Goal: Navigation & Orientation: Find specific page/section

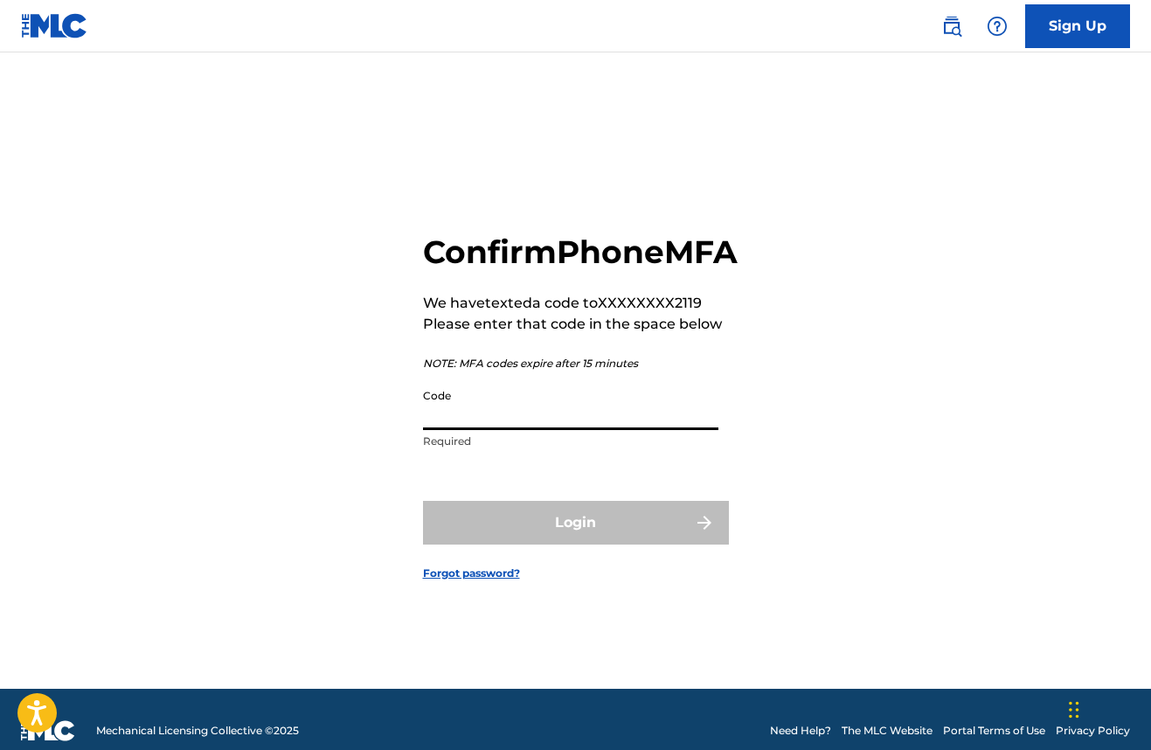
click at [455, 429] on input "Code" at bounding box center [570, 405] width 295 height 50
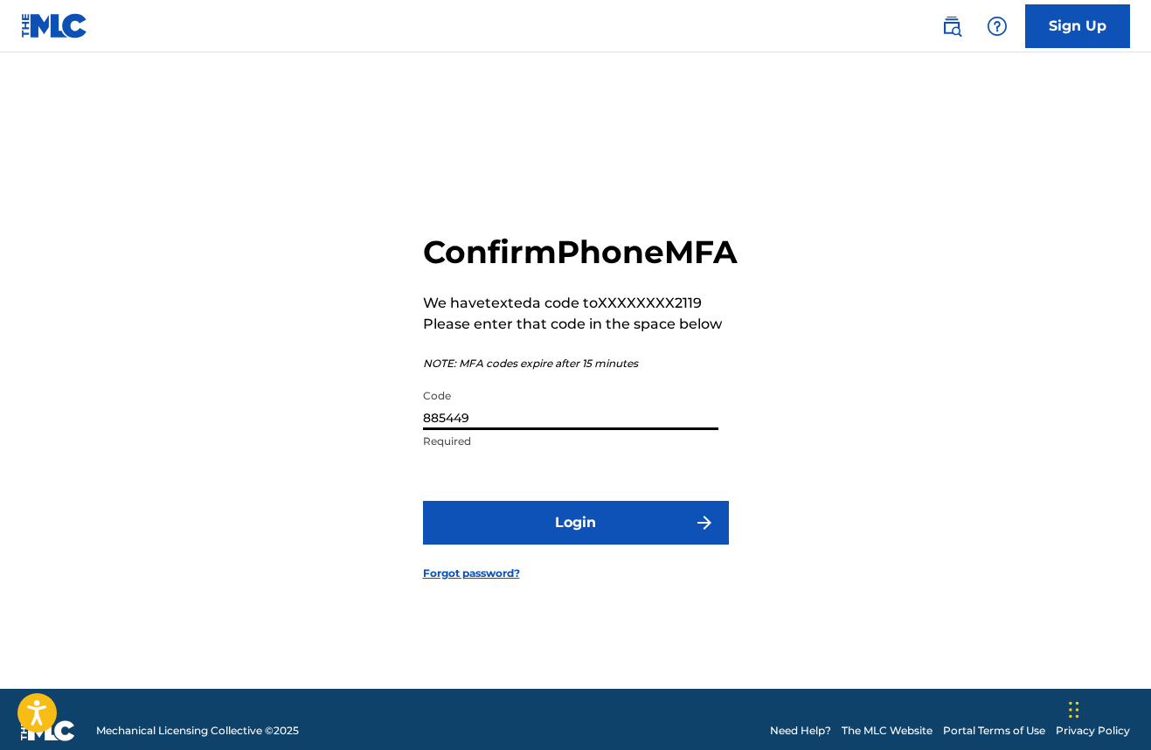
type input "885449"
click at [587, 538] on button "Login" at bounding box center [576, 523] width 306 height 44
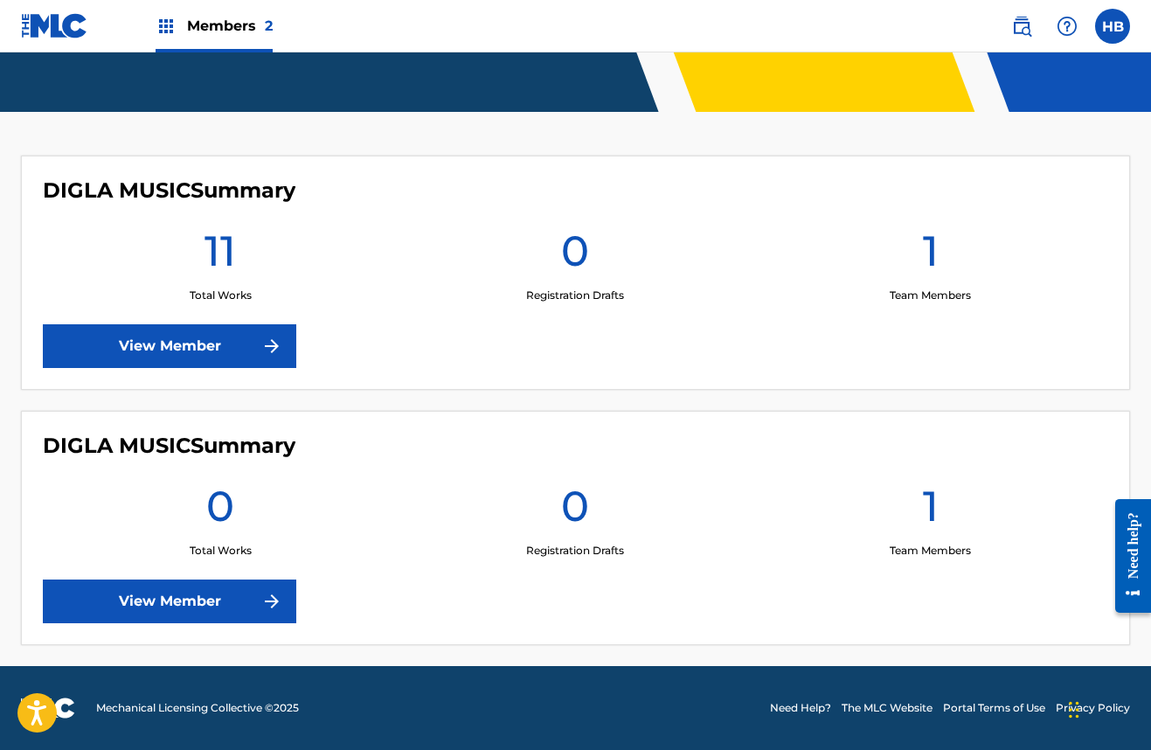
scroll to position [400, 0]
click at [148, 348] on link "View Member" at bounding box center [170, 346] width 254 height 44
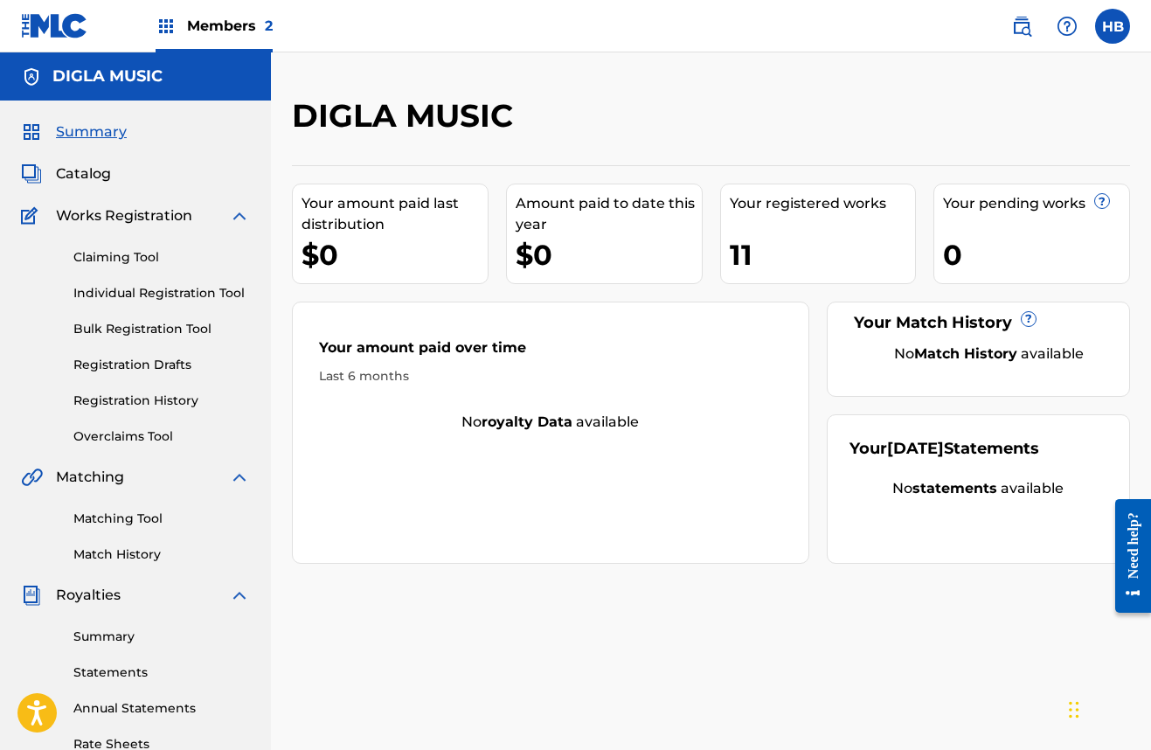
click at [710, 240] on div "Your amount paid last distribution $0 Amount paid to date this year $0 Your reg…" at bounding box center [711, 364] width 838 height 399
click at [745, 261] on div "11" at bounding box center [823, 254] width 186 height 39
click at [802, 209] on div "Your registered works" at bounding box center [823, 203] width 186 height 21
click at [102, 640] on link "Summary" at bounding box center [161, 637] width 177 height 18
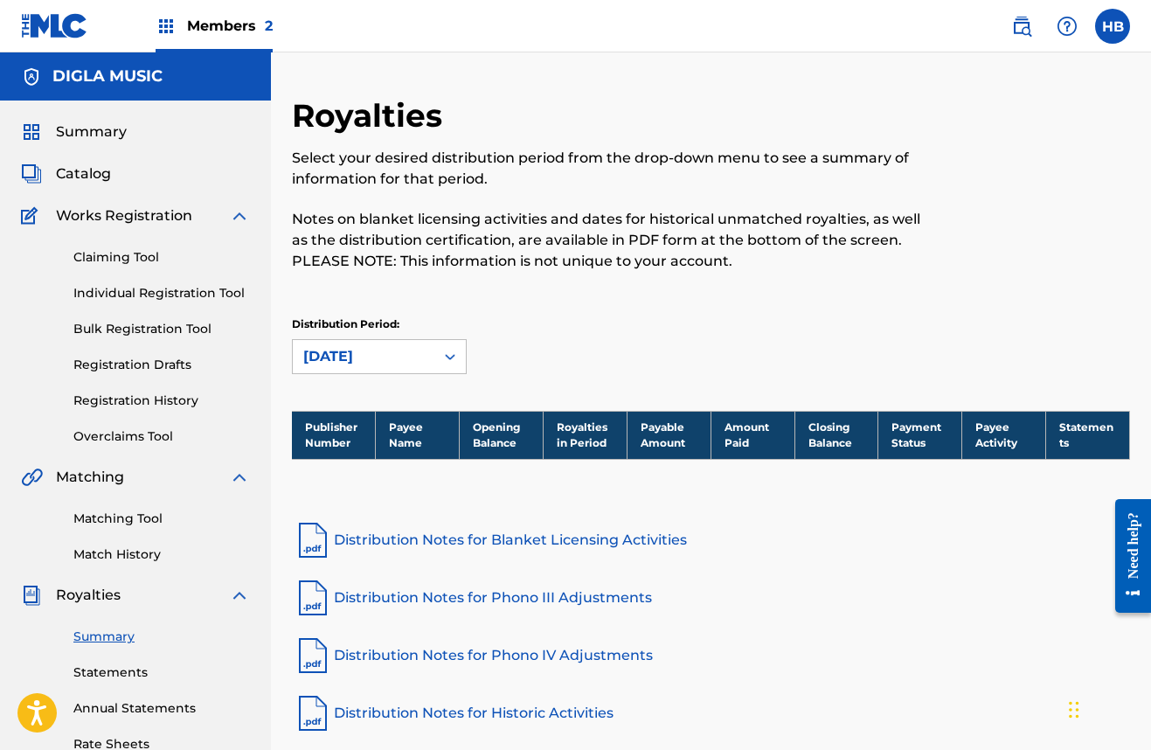
click at [103, 629] on link "Summary" at bounding box center [161, 637] width 177 height 18
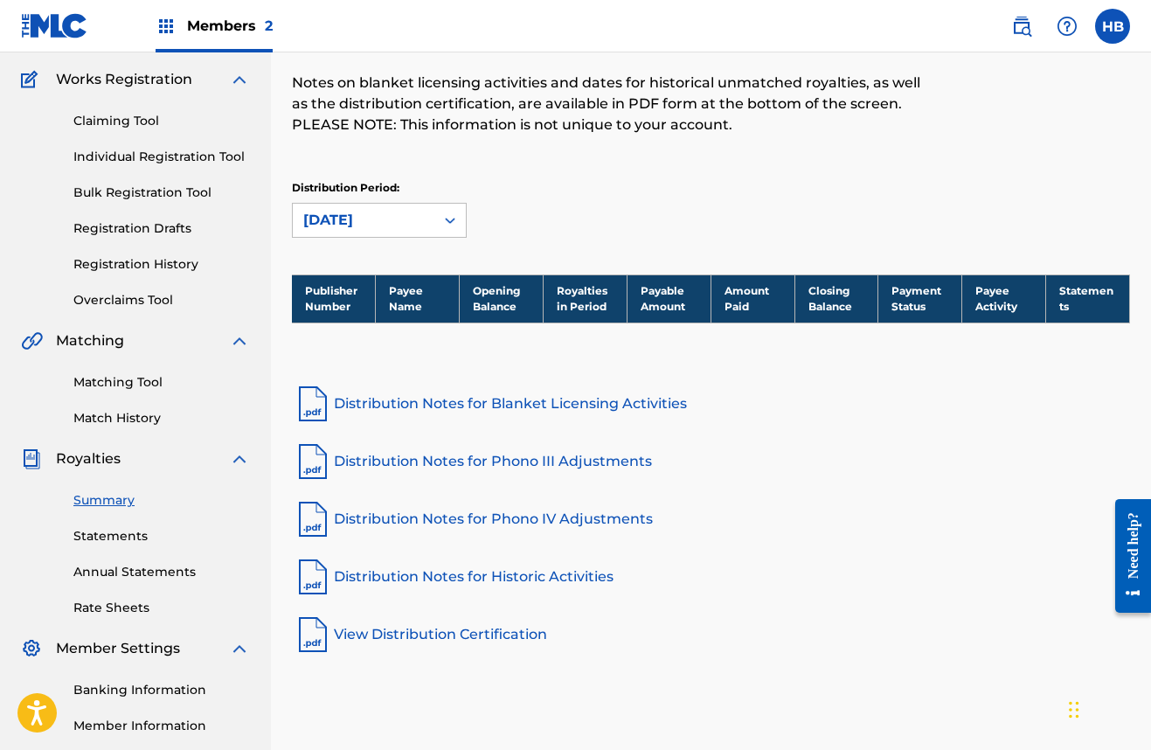
scroll to position [139, 0]
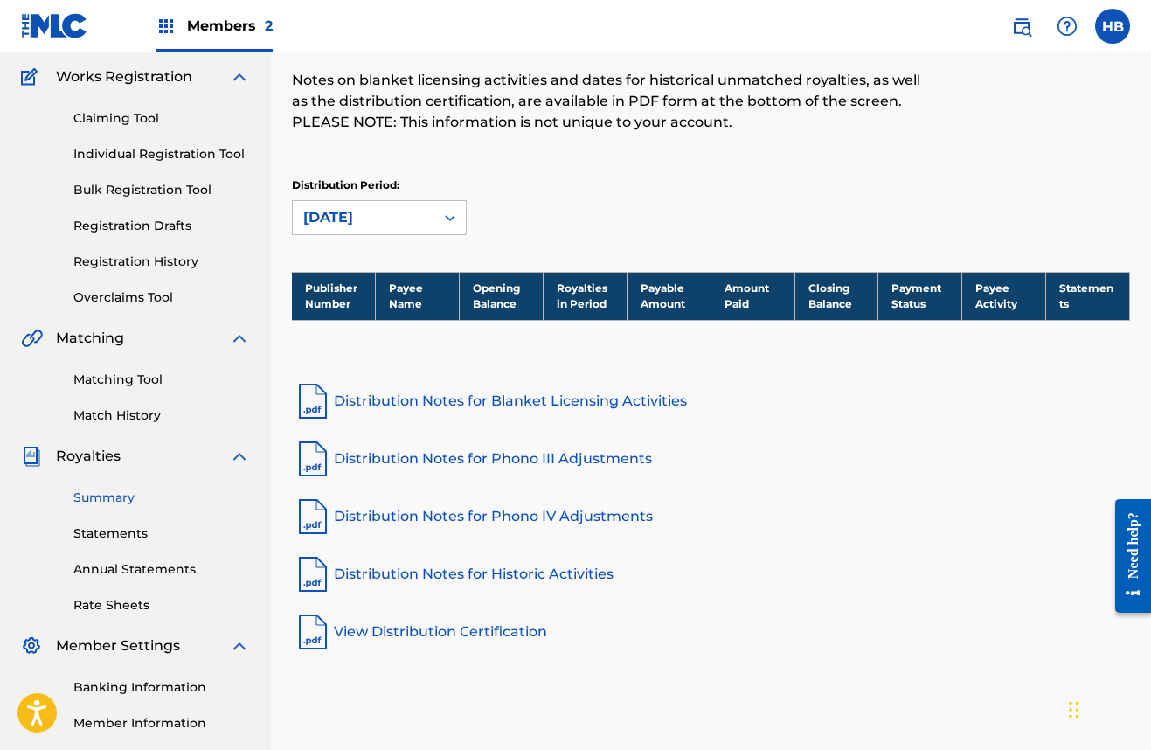
click at [448, 576] on link "Distribution Notes for Historic Activities" at bounding box center [711, 574] width 838 height 42
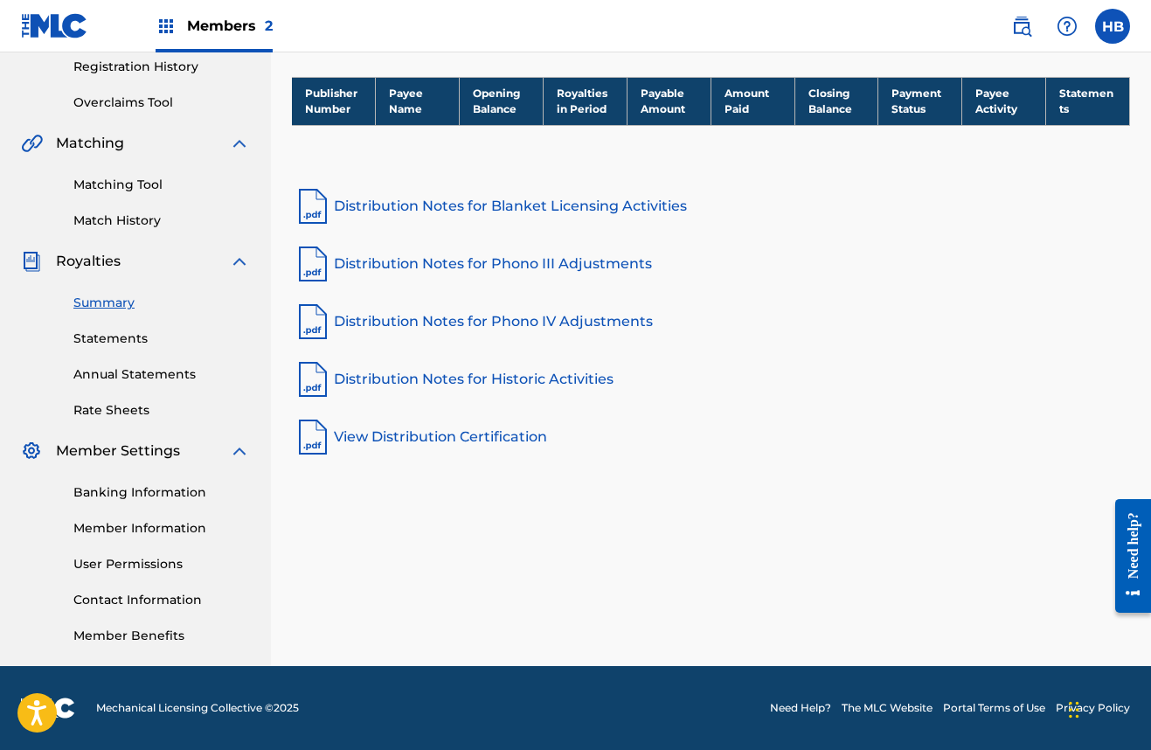
scroll to position [334, 0]
click at [122, 493] on link "Banking Information" at bounding box center [161, 492] width 177 height 18
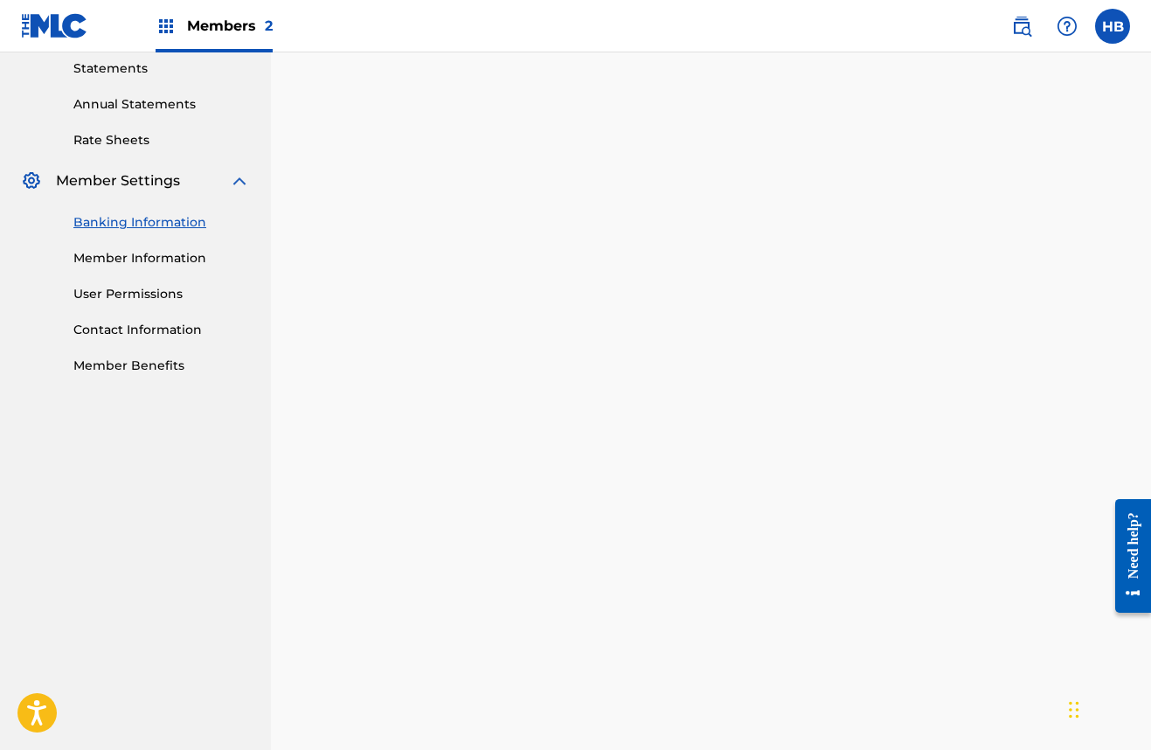
scroll to position [521, 0]
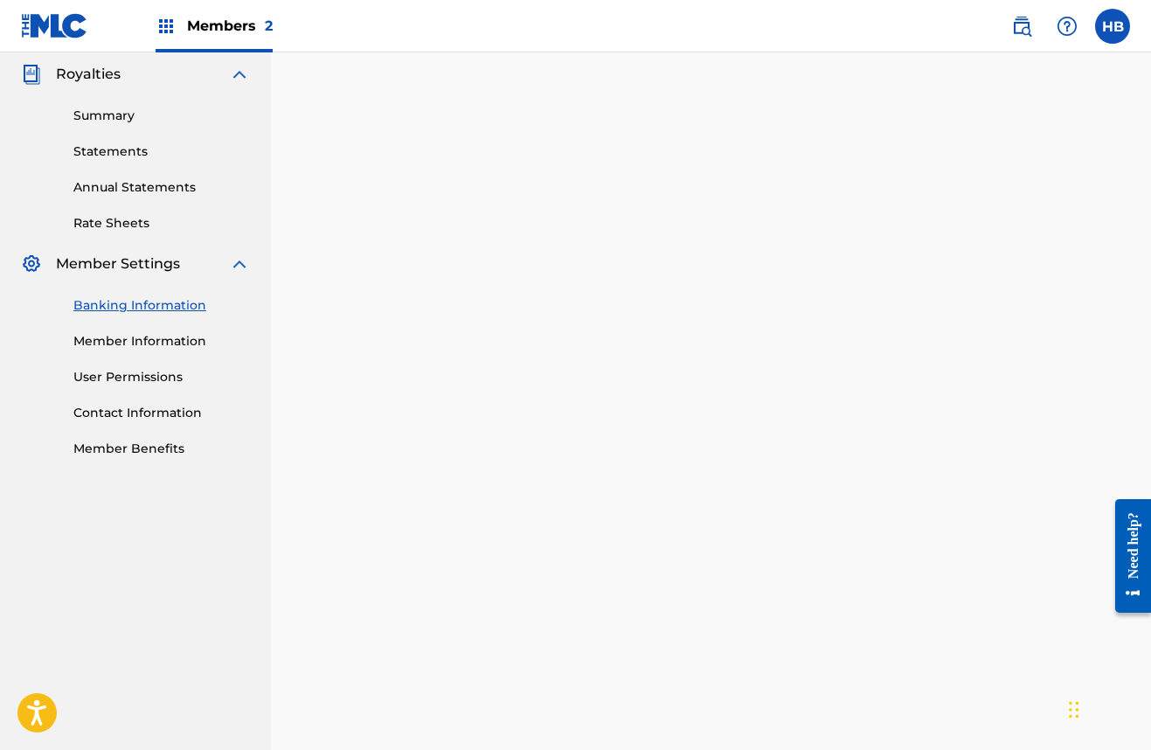
click at [154, 337] on link "Member Information" at bounding box center [161, 341] width 177 height 18
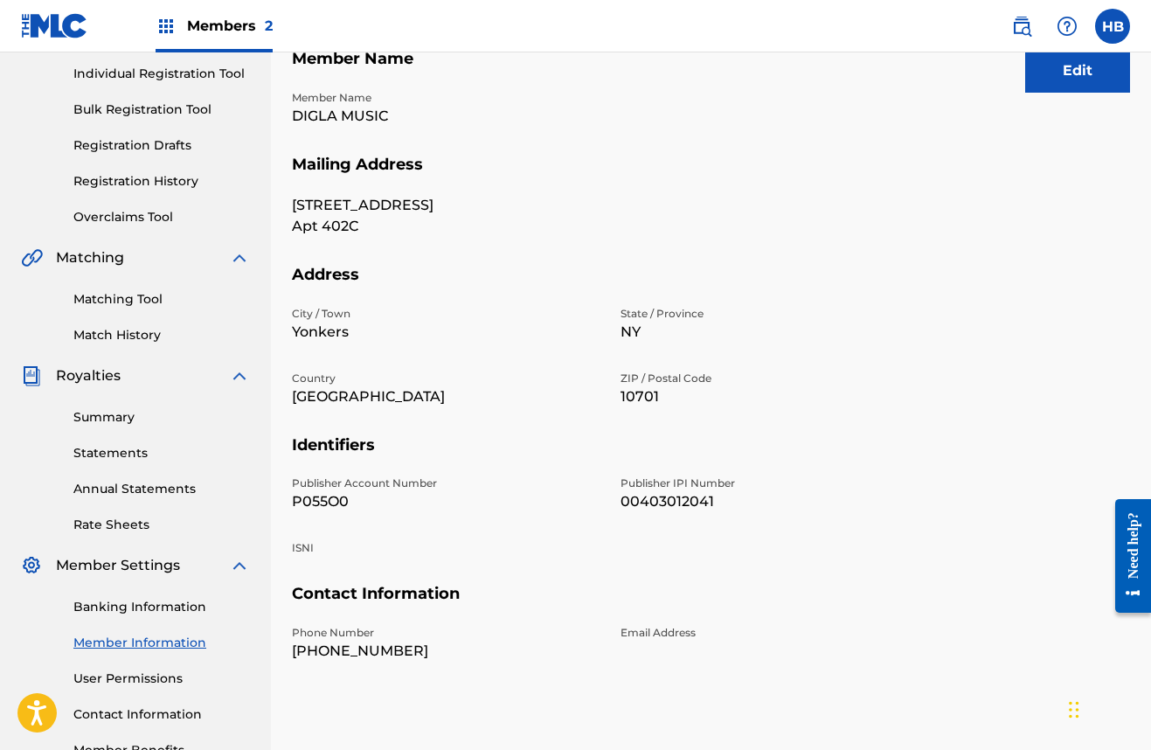
scroll to position [270, 0]
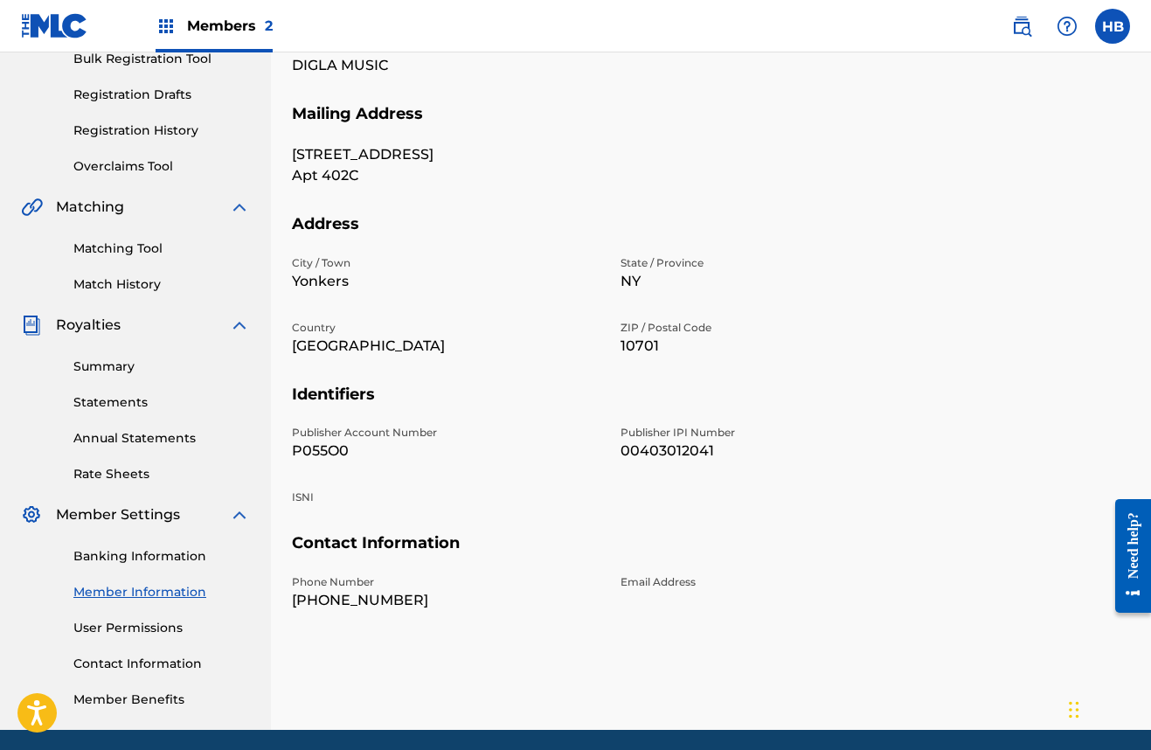
click at [108, 629] on link "User Permissions" at bounding box center [161, 628] width 177 height 18
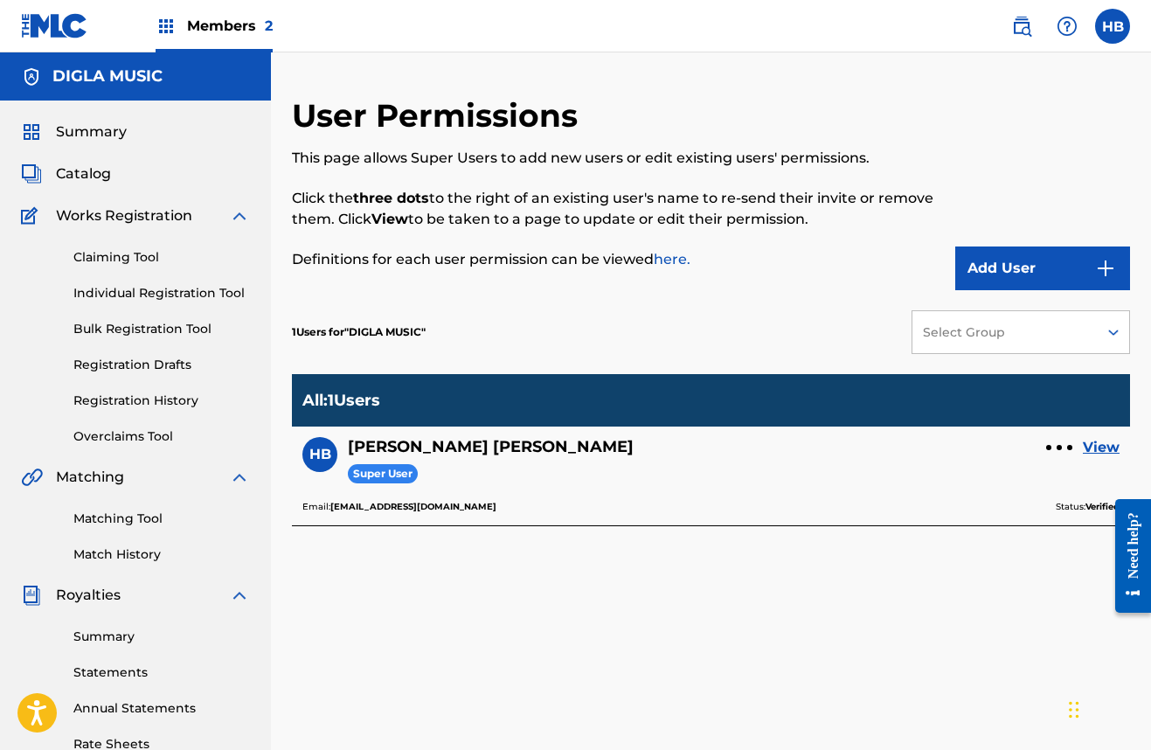
click at [1110, 444] on link "View" at bounding box center [1101, 447] width 37 height 21
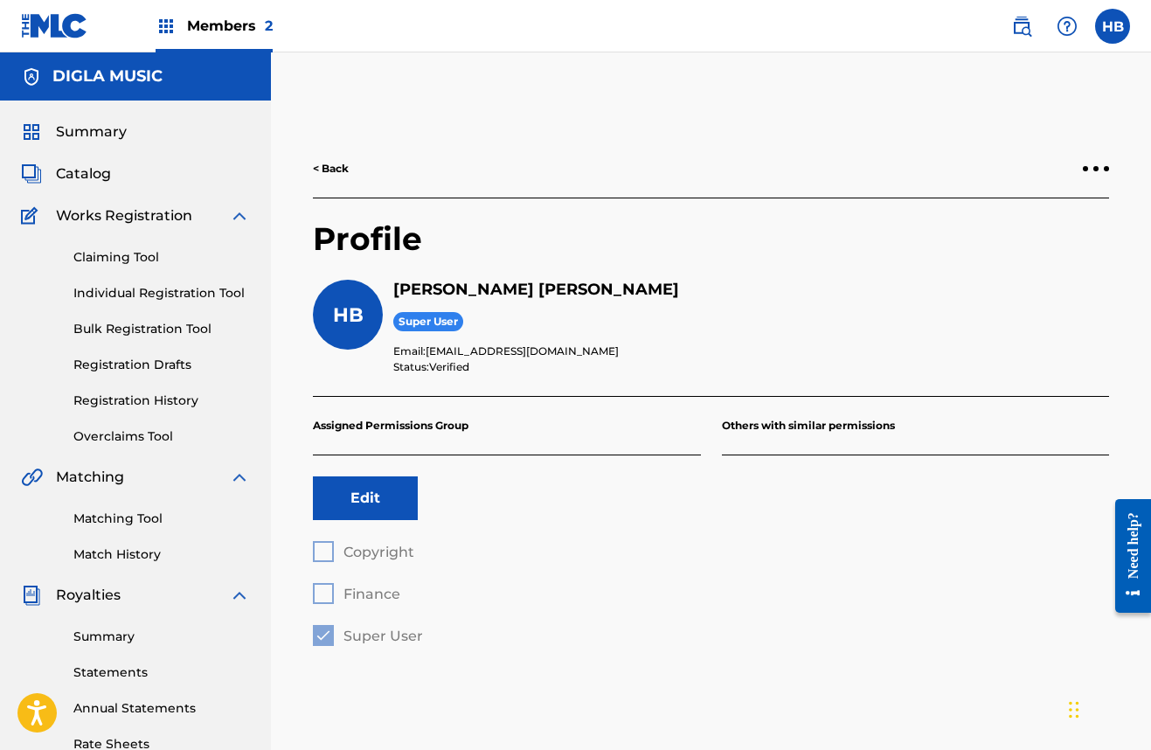
click at [93, 128] on span "Summary" at bounding box center [91, 132] width 71 height 21
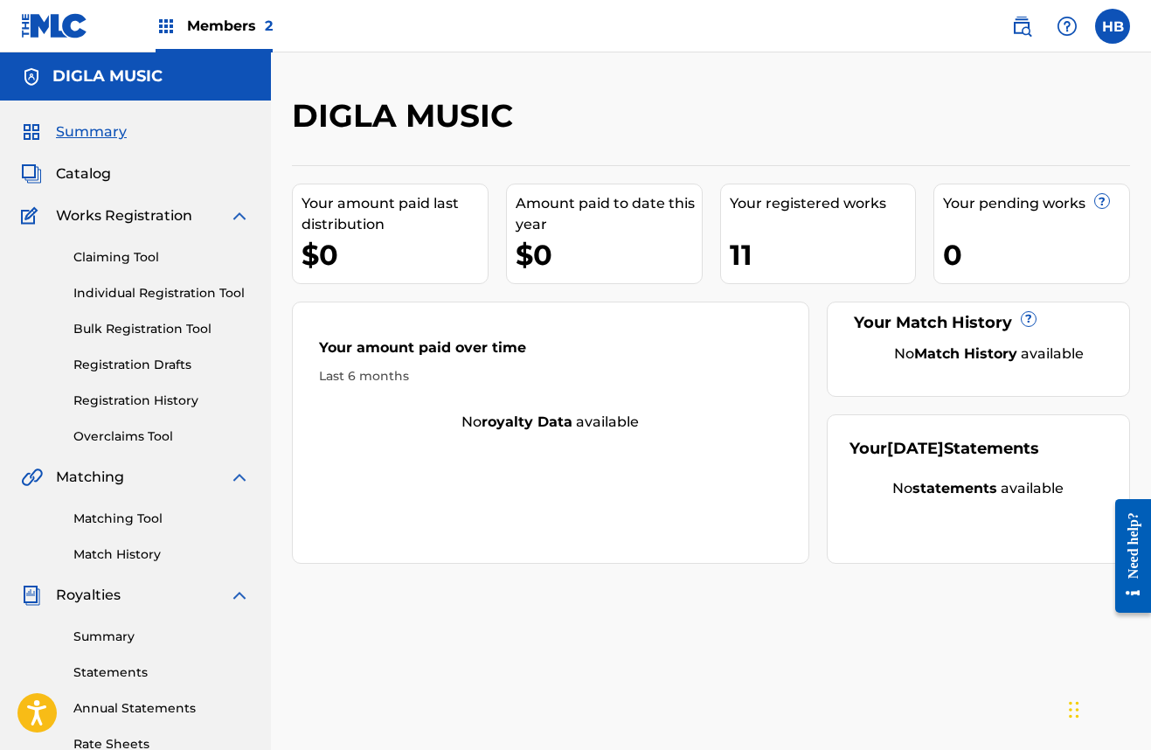
click at [71, 171] on span "Catalog" at bounding box center [83, 173] width 55 height 21
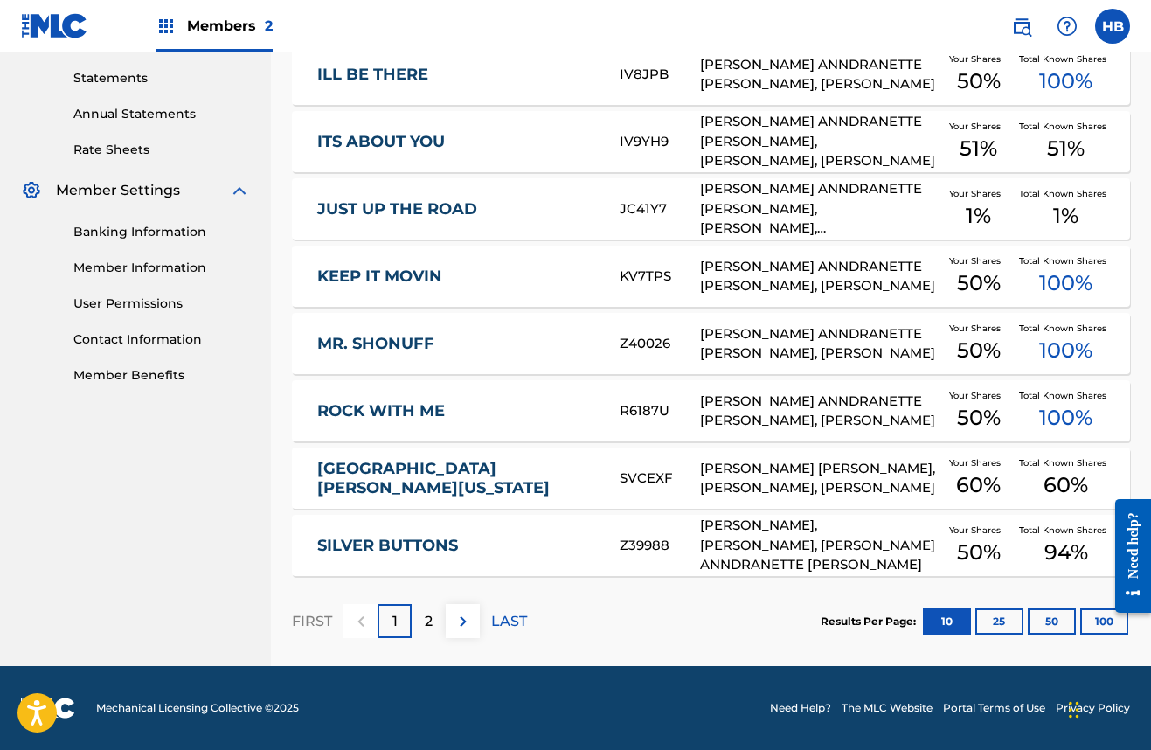
scroll to position [594, 0]
click at [422, 617] on div "2" at bounding box center [429, 621] width 34 height 34
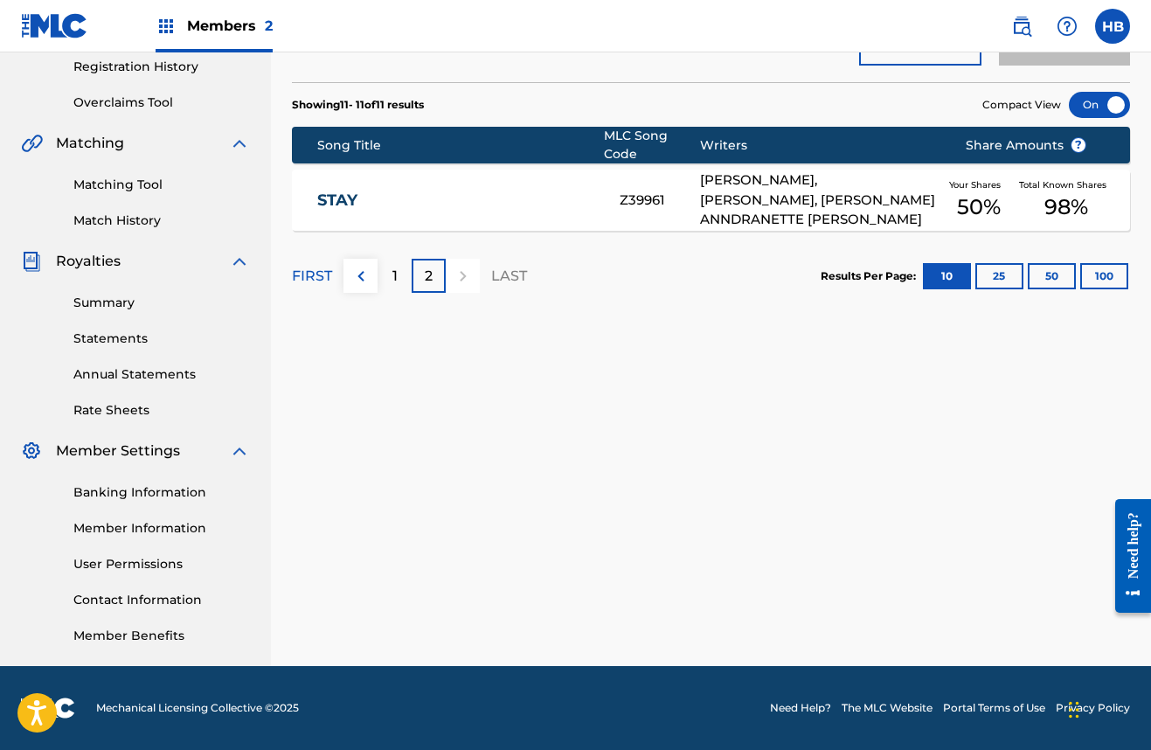
click at [359, 274] on img at bounding box center [361, 276] width 21 height 21
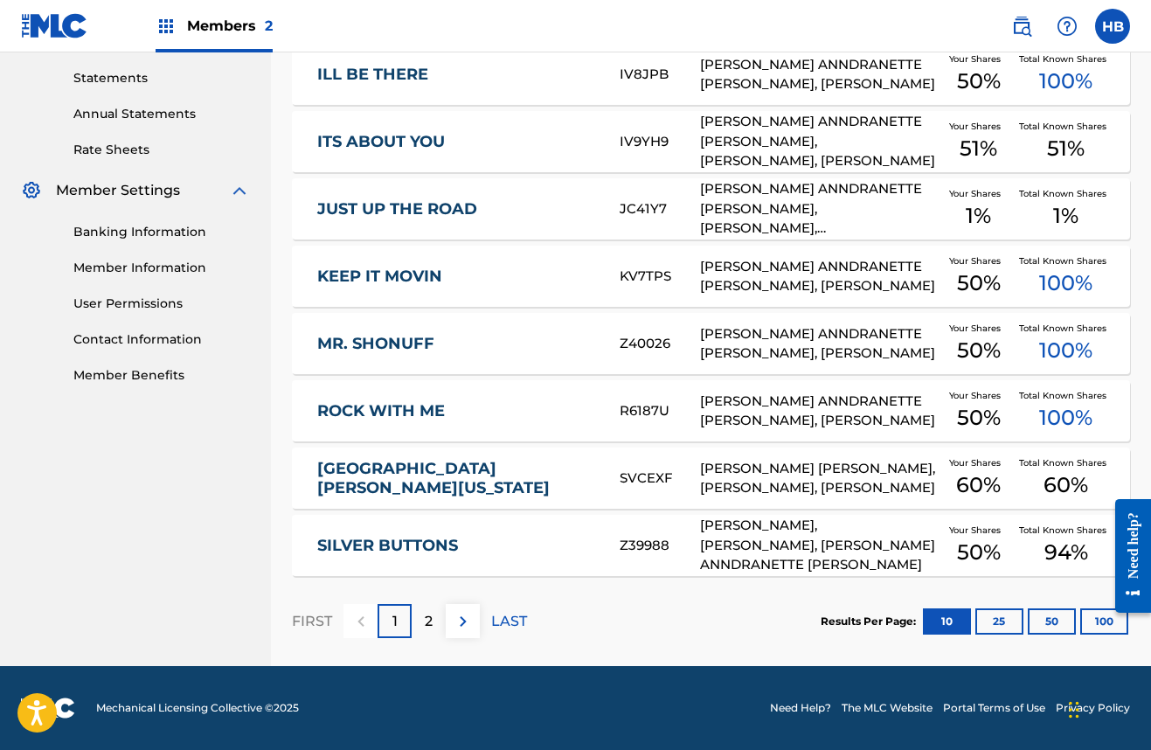
scroll to position [594, 0]
click at [142, 381] on link "Member Benefits" at bounding box center [161, 375] width 177 height 18
click at [87, 590] on nav "DIGLA MUSIC Summary Catalog Works Registration Claiming Tool Individual Registr…" at bounding box center [135, 62] width 271 height 1208
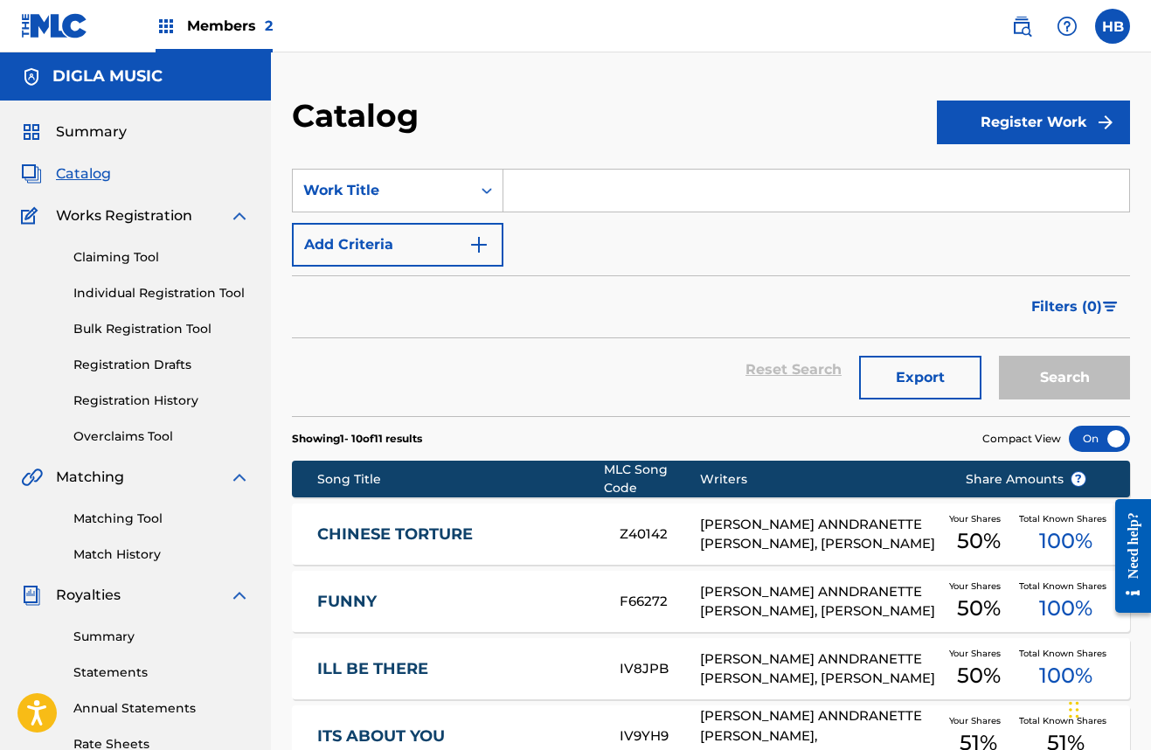
scroll to position [0, 0]
click at [1105, 29] on label at bounding box center [1112, 26] width 35 height 35
click at [1113, 26] on input "HB [PERSON_NAME] [EMAIL_ADDRESS][DOMAIN_NAME] Notification Preferences Profile …" at bounding box center [1113, 26] width 0 height 0
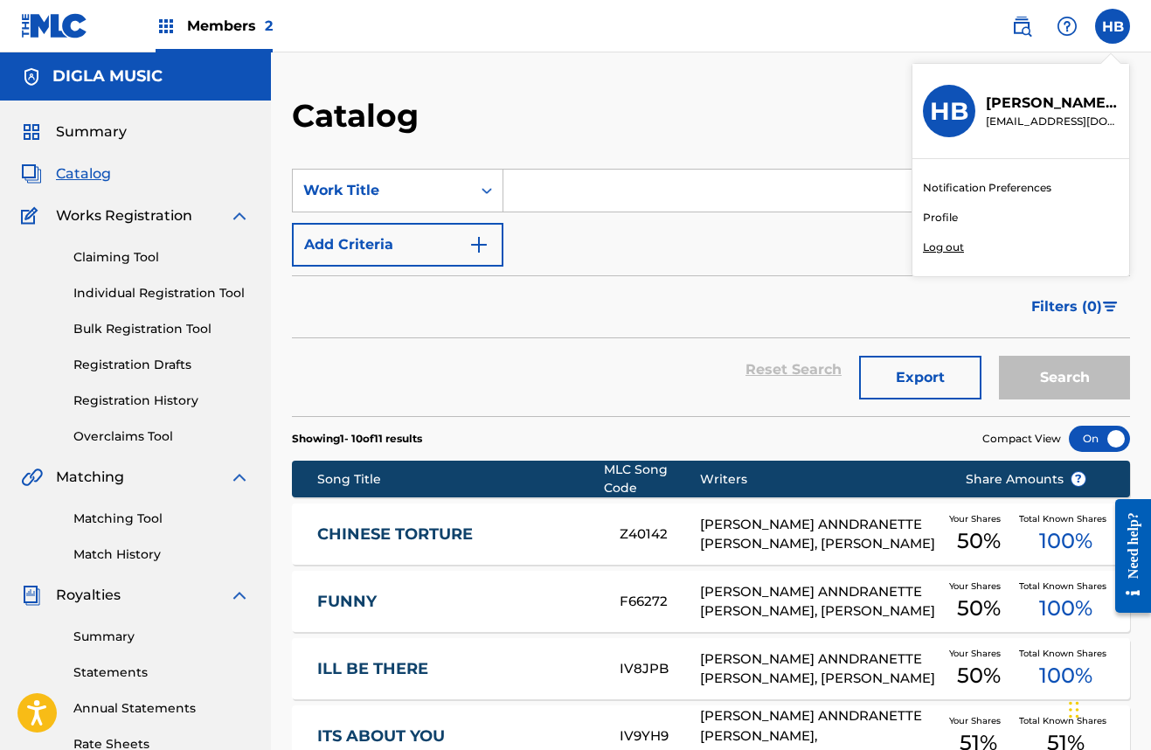
click at [942, 247] on p "Log out" at bounding box center [943, 248] width 41 height 16
click at [1113, 26] on input "HB [PERSON_NAME] [EMAIL_ADDRESS][DOMAIN_NAME] Notification Preferences Profile …" at bounding box center [1113, 26] width 0 height 0
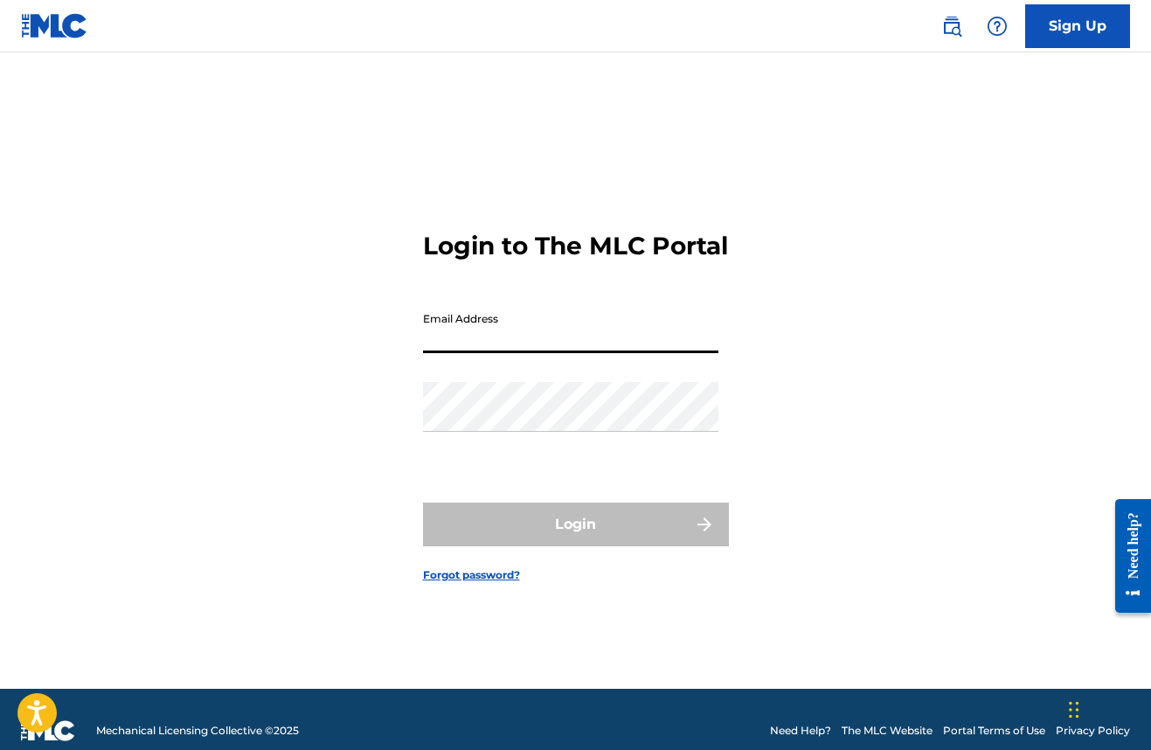
click at [94, 382] on div "Login to The MLC Portal Email Address Password Login Forgot password?" at bounding box center [575, 392] width 1151 height 593
